Goal: Book appointment/travel/reservation

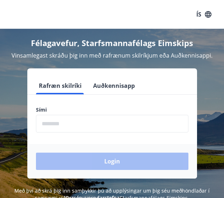
click at [210, 17] on icon "button" at bounding box center [208, 14] width 6 height 6
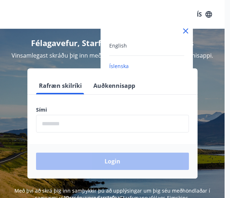
click at [78, 126] on div at bounding box center [115, 99] width 230 height 198
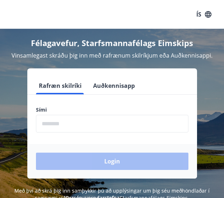
click at [78, 126] on input "phone" at bounding box center [112, 124] width 153 height 18
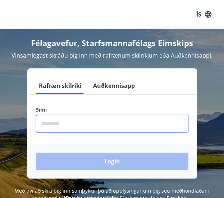
type input "********"
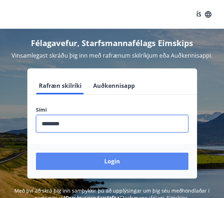
click at [131, 161] on button "Login" at bounding box center [112, 161] width 153 height 17
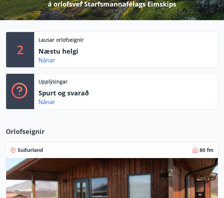
scroll to position [113, 0]
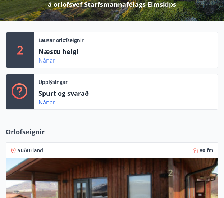
click at [50, 60] on link "Nánar" at bounding box center [47, 61] width 17 height 8
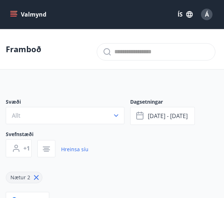
click at [17, 14] on button "Valmynd" at bounding box center [29, 14] width 41 height 13
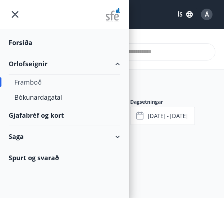
click at [36, 82] on div "Framboð" at bounding box center [64, 82] width 100 height 15
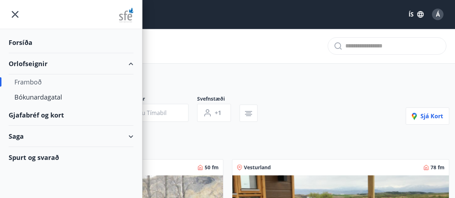
click at [14, 14] on icon "menu" at bounding box center [15, 14] width 7 height 7
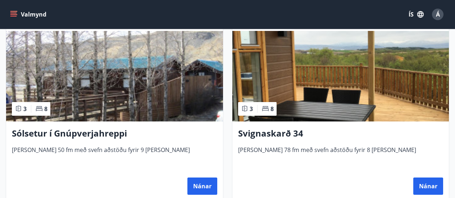
scroll to position [145, 0]
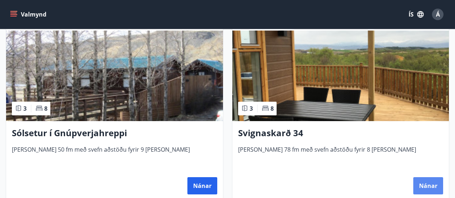
click at [229, 180] on button "Nánar" at bounding box center [429, 186] width 30 height 17
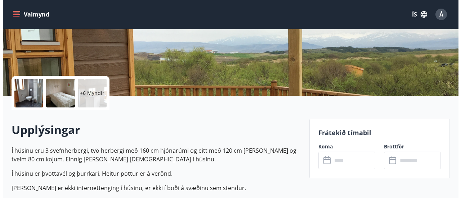
scroll to position [118, 0]
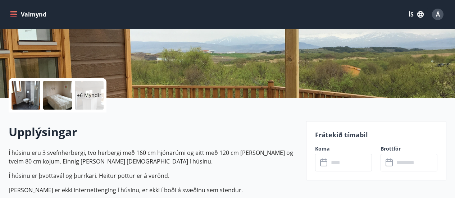
click at [86, 93] on p "+6 Myndir" at bounding box center [89, 95] width 24 height 7
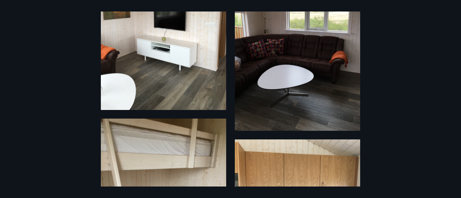
scroll to position [776, 0]
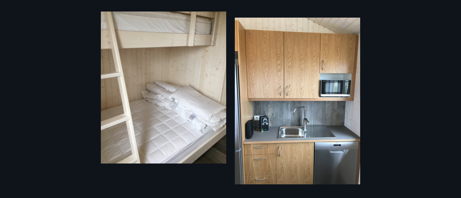
click at [80, 176] on div "12 Myndir" at bounding box center [230, 99] width 461 height 175
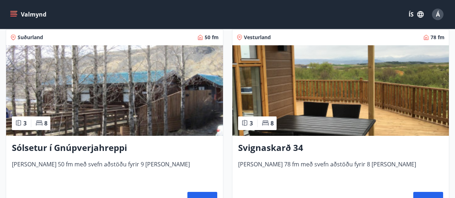
scroll to position [132, 0]
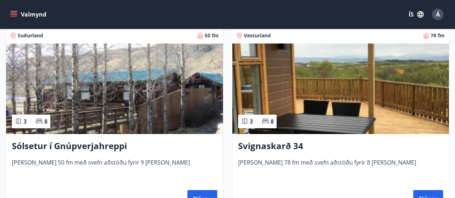
click at [229, 138] on div "Svignaskarð 34 [PERSON_NAME] 78 fm með svefn aðstöðu fyrir 8 [PERSON_NAME] Nánar" at bounding box center [341, 173] width 217 height 79
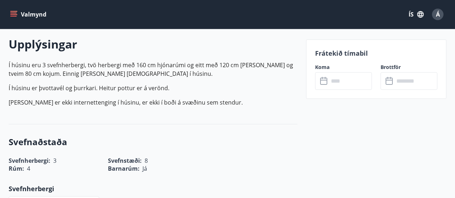
scroll to position [216, 0]
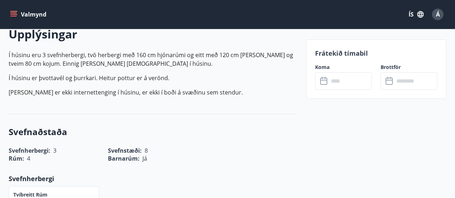
click at [229, 80] on input "text" at bounding box center [350, 81] width 43 height 18
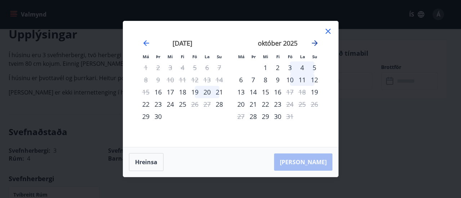
click at [229, 42] on icon "Move forward to switch to the next month." at bounding box center [315, 43] width 6 height 6
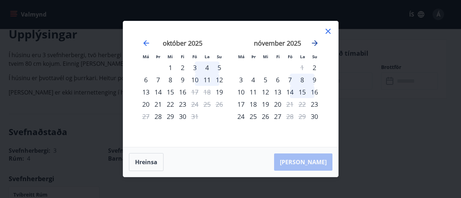
click at [229, 45] on icon "Move forward to switch to the next month." at bounding box center [315, 43] width 6 height 6
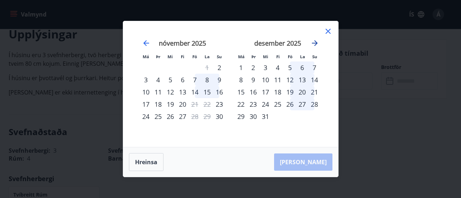
click at [229, 45] on icon "Move forward to switch to the next month." at bounding box center [315, 43] width 6 height 6
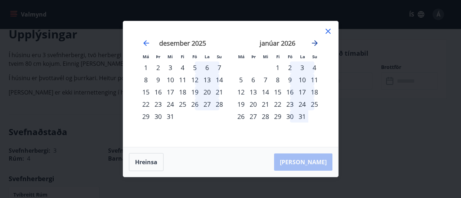
click at [229, 45] on icon "Move forward to switch to the next month." at bounding box center [315, 43] width 6 height 6
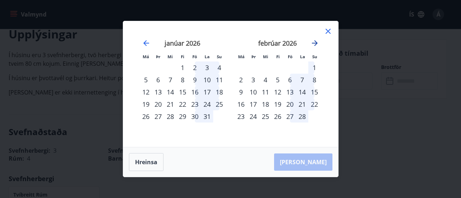
click at [229, 45] on icon "Move forward to switch to the next month." at bounding box center [315, 43] width 6 height 6
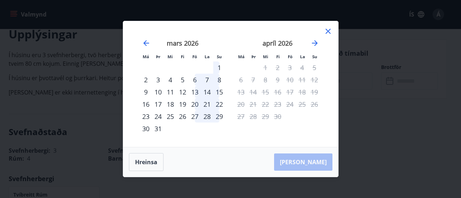
click at [229, 35] on icon at bounding box center [328, 31] width 9 height 9
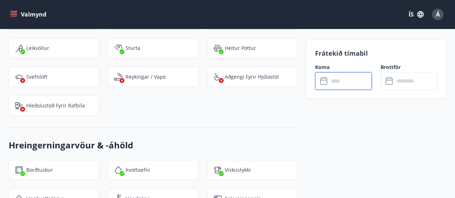
scroll to position [904, 0]
click at [229, 19] on div "Á" at bounding box center [438, 15] width 12 height 12
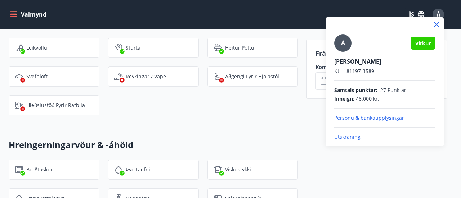
click at [10, 21] on div at bounding box center [230, 99] width 461 height 198
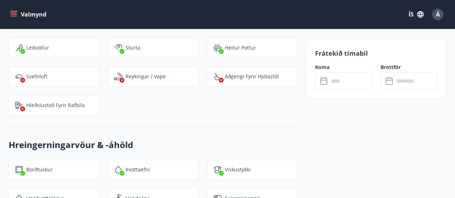
click at [14, 10] on button "Valmynd" at bounding box center [29, 14] width 41 height 13
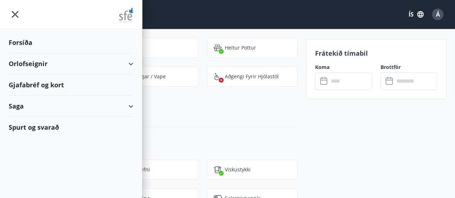
click at [74, 64] on div "Orlofseignir" at bounding box center [71, 63] width 125 height 21
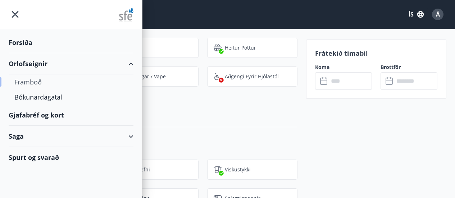
click at [35, 80] on div "Framboð" at bounding box center [70, 82] width 113 height 15
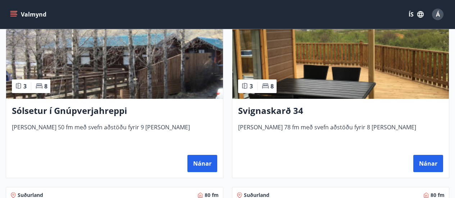
scroll to position [167, 0]
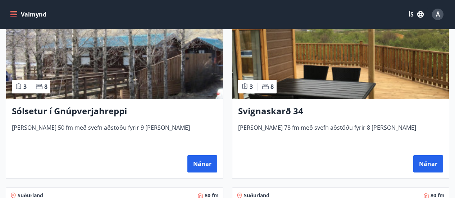
click at [92, 107] on h3 "Sólsetur í Gnúpverjahreppi" at bounding box center [115, 111] width 206 height 13
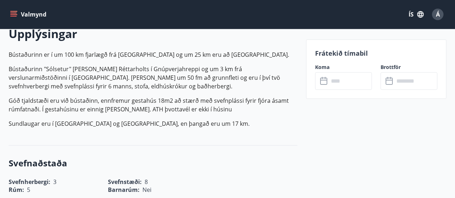
scroll to position [218, 0]
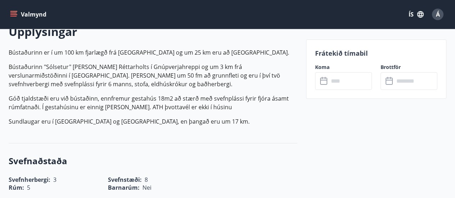
click at [229, 77] on input "text" at bounding box center [350, 81] width 43 height 18
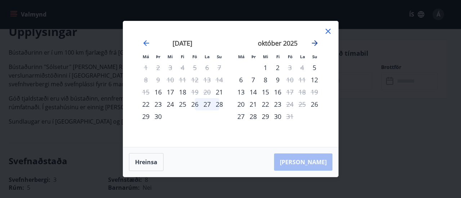
click at [229, 45] on icon "Move forward to switch to the next month." at bounding box center [315, 43] width 6 height 6
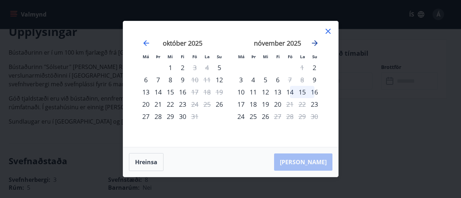
click at [229, 45] on icon "Move forward to switch to the next month." at bounding box center [315, 43] width 6 height 6
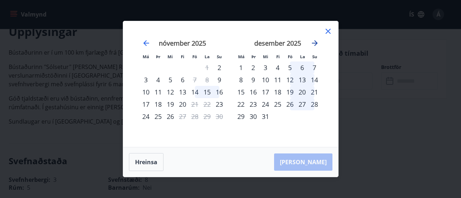
click at [229, 45] on icon "Move forward to switch to the next month." at bounding box center [315, 43] width 6 height 6
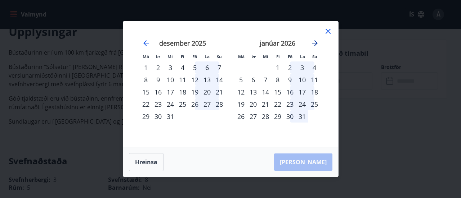
click at [229, 45] on icon "Move forward to switch to the next month." at bounding box center [315, 43] width 6 height 6
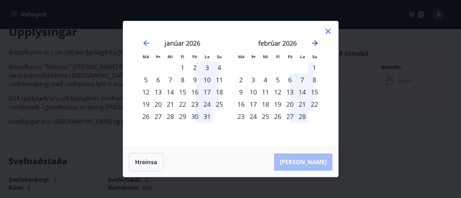
click at [229, 45] on icon "Move forward to switch to the next month." at bounding box center [315, 43] width 6 height 6
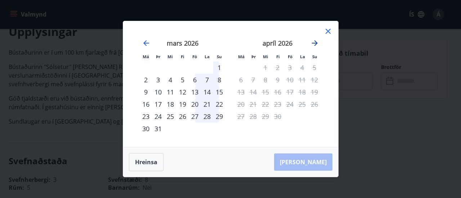
click at [229, 45] on icon "Move forward to switch to the next month." at bounding box center [315, 43] width 6 height 6
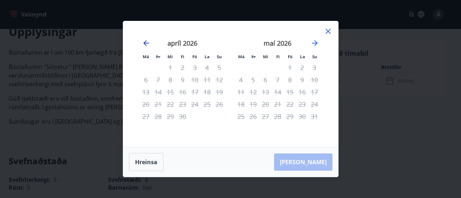
click at [147, 42] on icon "Move backward to switch to the previous month." at bounding box center [146, 43] width 9 height 9
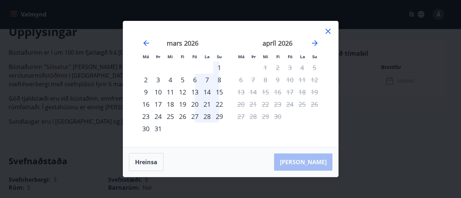
click at [229, 140] on div "Má Þr Mi Fi Fö La Su Má Þr Mi Fi Fö La [DEMOGRAPHIC_DATA] [DATE] 1 2 3 4 5 6 7 …" at bounding box center [230, 99] width 461 height 198
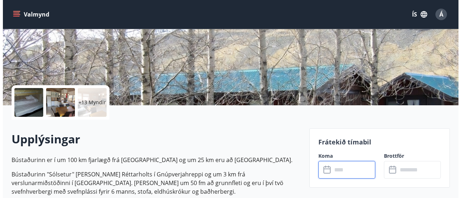
scroll to position [108, 0]
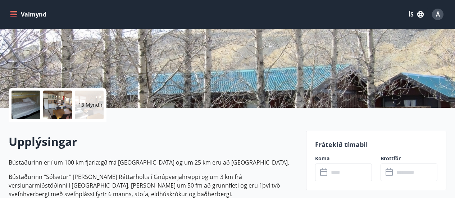
click at [84, 111] on div "+13 Myndir" at bounding box center [89, 105] width 29 height 29
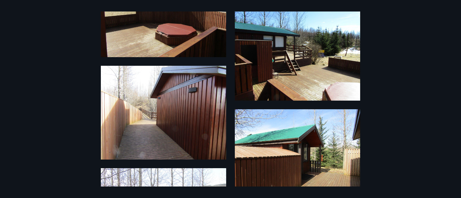
scroll to position [917, 0]
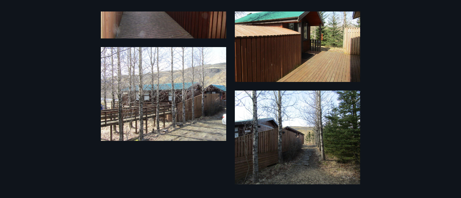
click at [66, 119] on div "19 Myndir" at bounding box center [230, 99] width 461 height 175
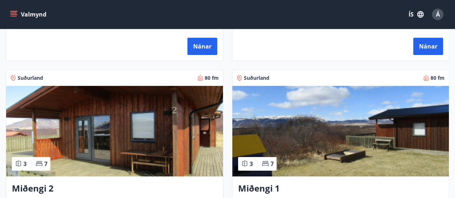
scroll to position [283, 0]
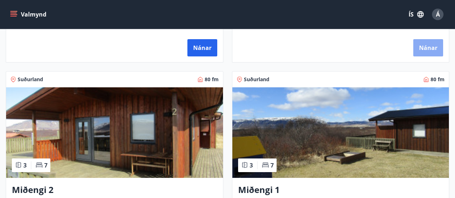
click at [229, 53] on button "Nánar" at bounding box center [429, 47] width 30 height 17
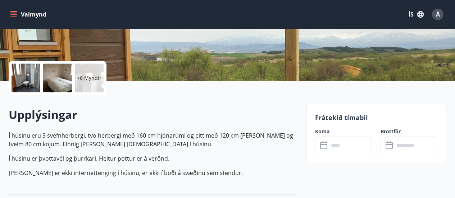
scroll to position [136, 0]
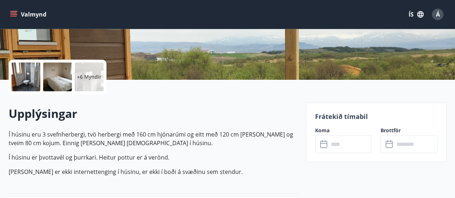
click at [229, 141] on input "text" at bounding box center [350, 145] width 43 height 18
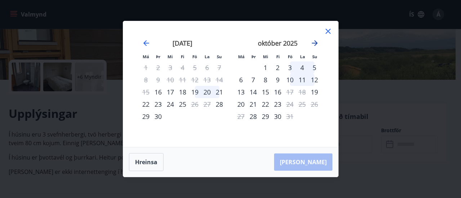
click at [229, 42] on icon "Move forward to switch to the next month." at bounding box center [314, 43] width 9 height 9
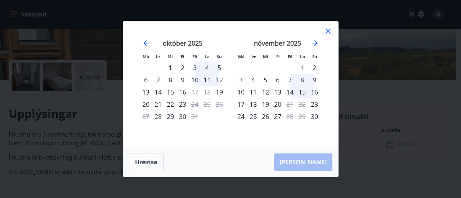
click at [229, 34] on icon at bounding box center [328, 31] width 9 height 9
